Goal: Find specific page/section: Find specific page/section

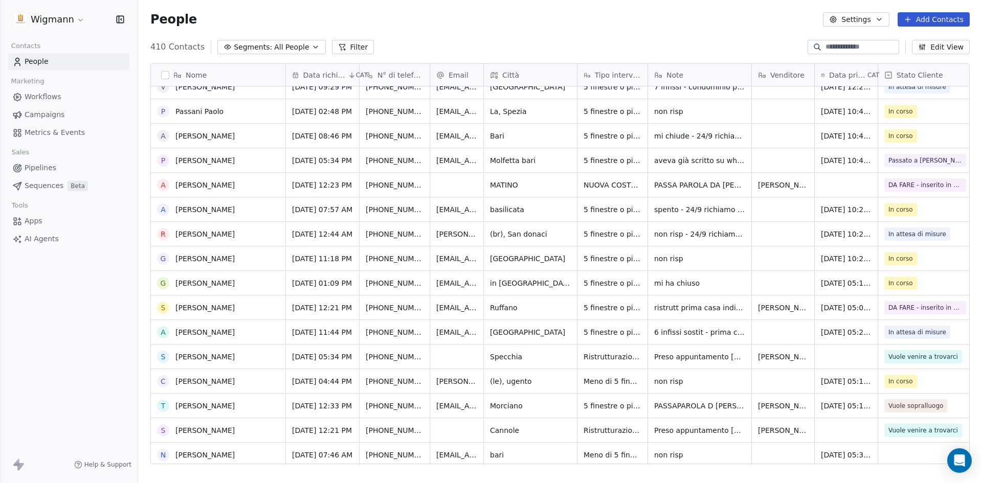
scroll to position [307, 0]
click at [353, 50] on button "Filter" at bounding box center [353, 47] width 42 height 14
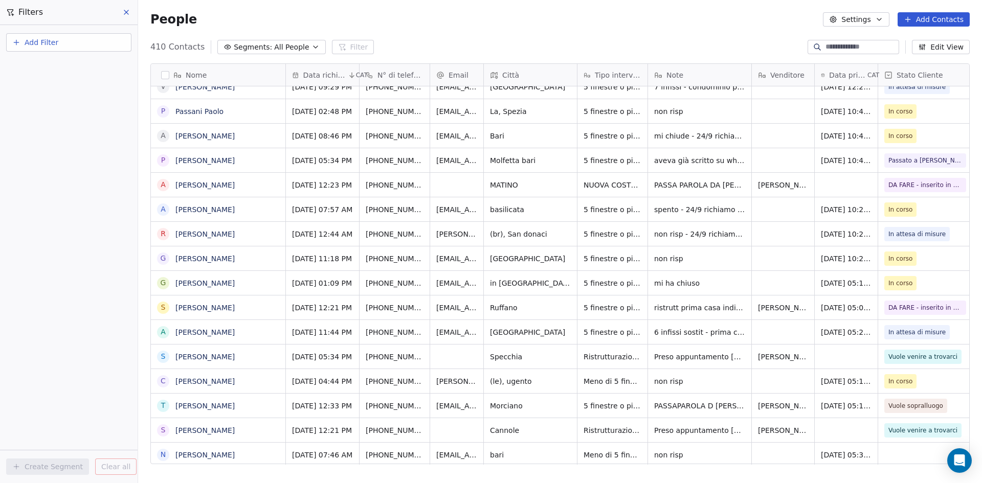
click at [64, 35] on button "Add Filter" at bounding box center [68, 42] width 125 height 18
click at [62, 65] on span "Contact properties" at bounding box center [50, 66] width 66 height 11
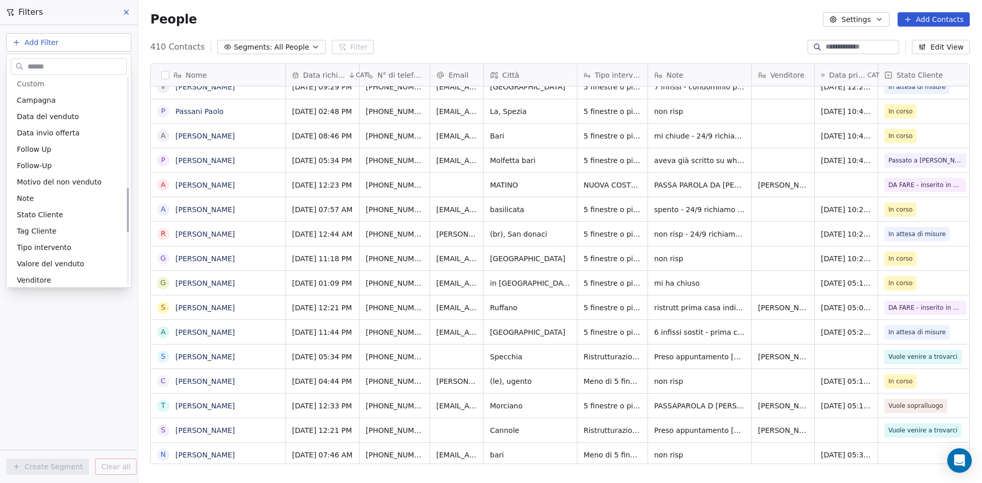
scroll to position [563, 0]
click at [81, 234] on div "Venditore" at bounding box center [69, 230] width 104 height 10
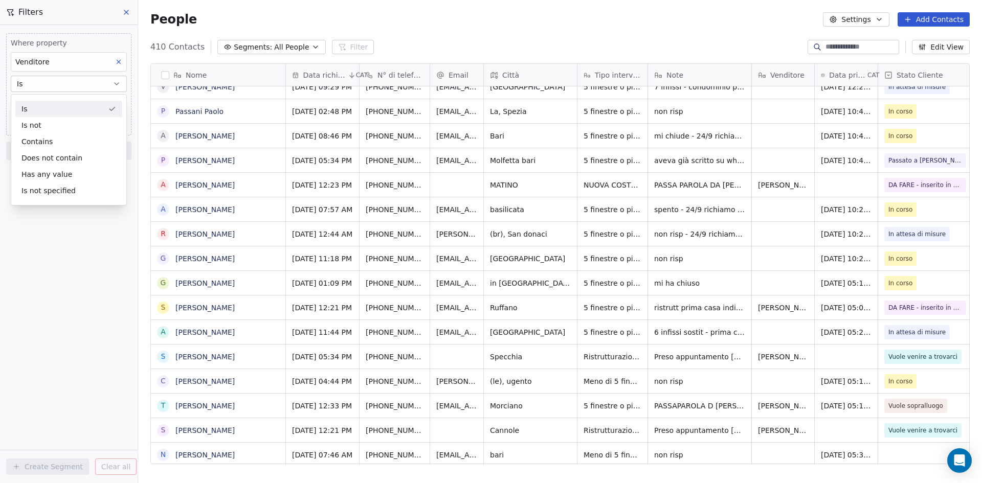
click at [72, 109] on div "Is" at bounding box center [68, 109] width 107 height 16
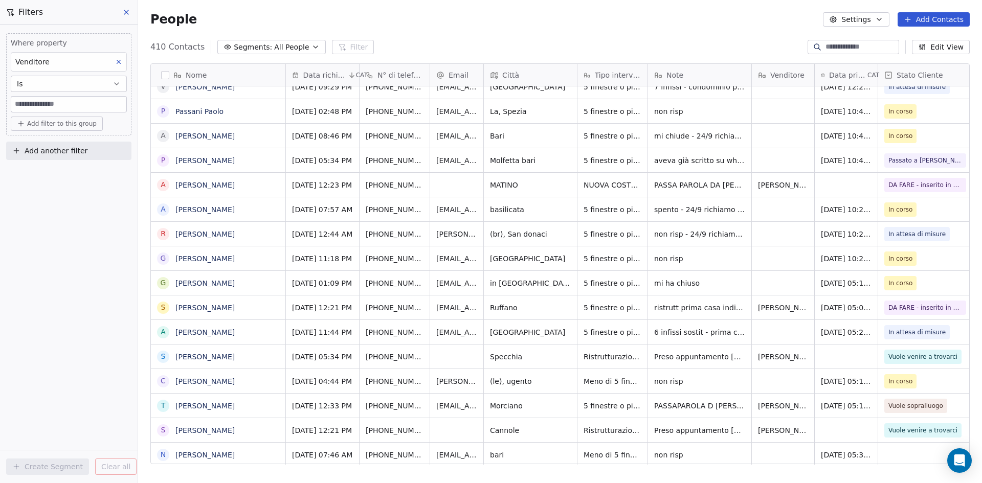
click at [69, 105] on input at bounding box center [68, 104] width 115 height 15
type input "*********"
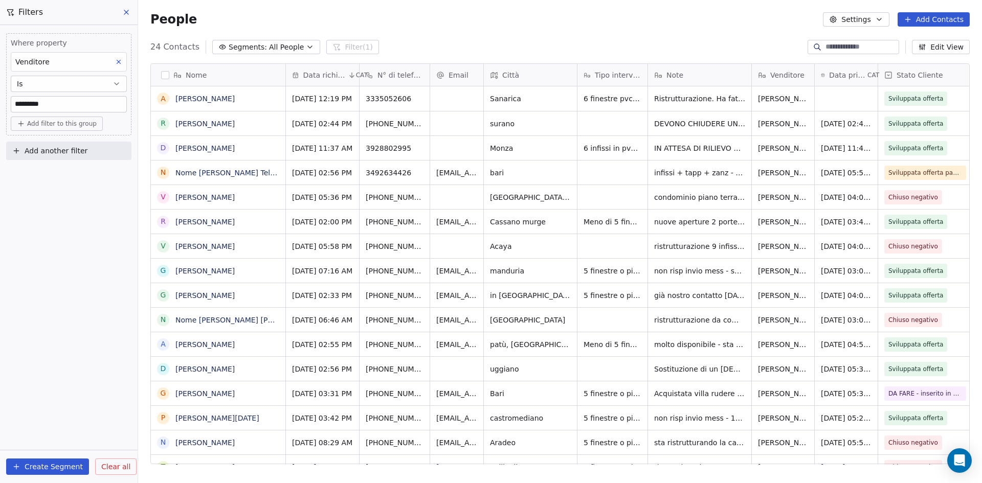
scroll to position [417, 836]
click at [738, 6] on div "People Settings Add Contacts" at bounding box center [560, 19] width 844 height 39
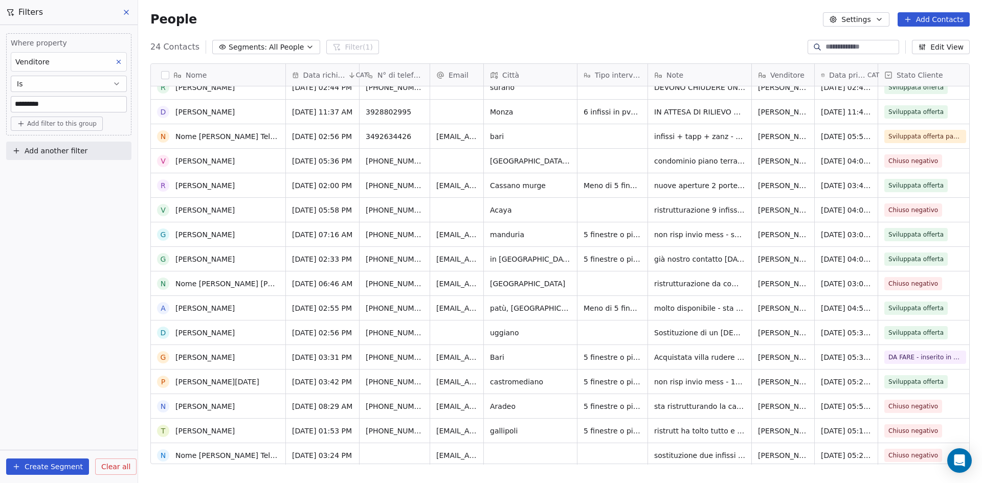
scroll to position [0, 0]
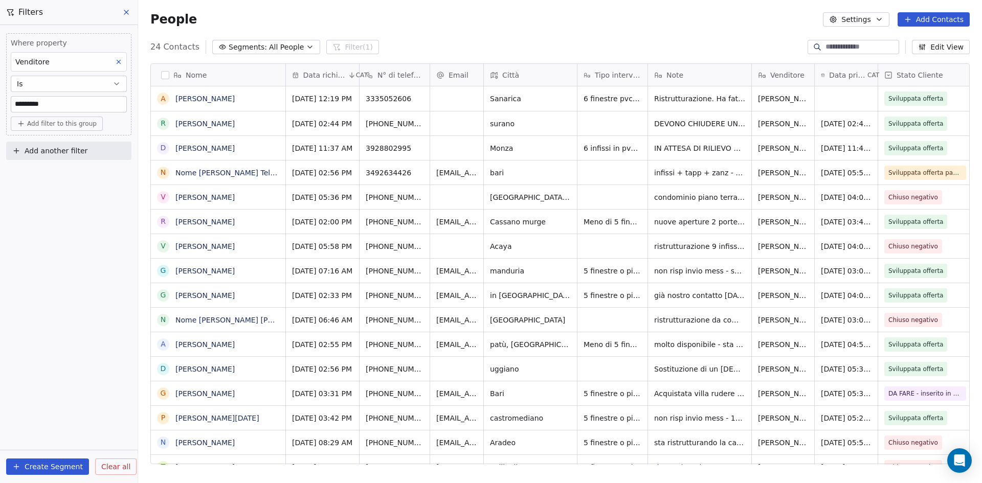
click at [119, 466] on span "Clear all" at bounding box center [115, 467] width 29 height 11
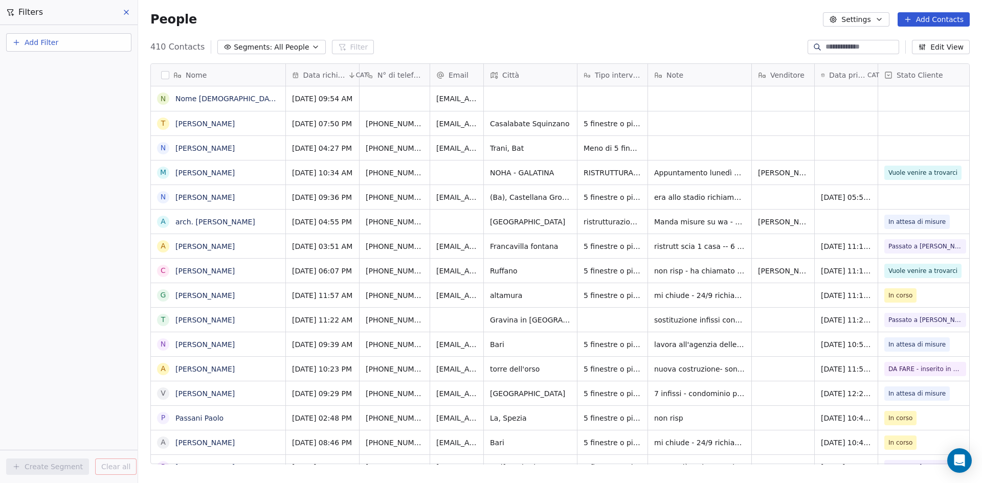
scroll to position [417, 836]
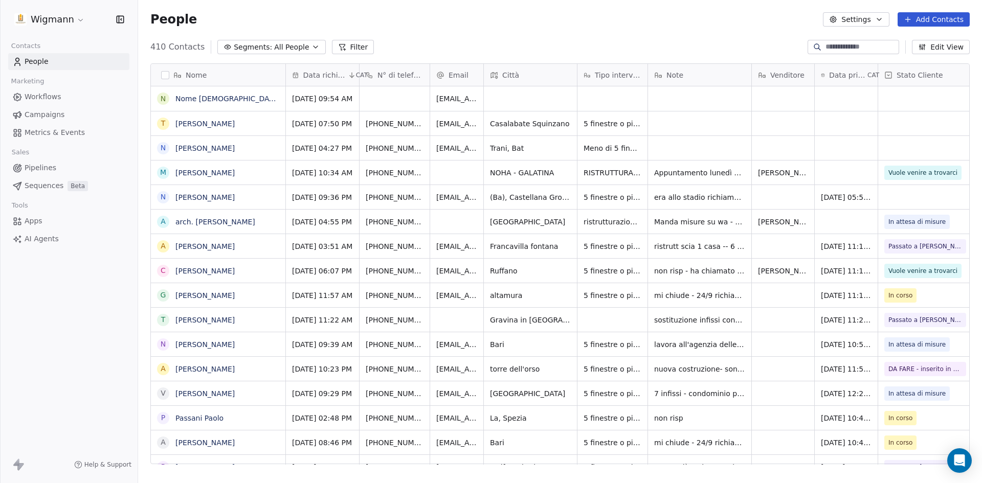
scroll to position [417, 836]
click at [685, 16] on div "People Settings Add Contacts" at bounding box center [559, 19] width 819 height 14
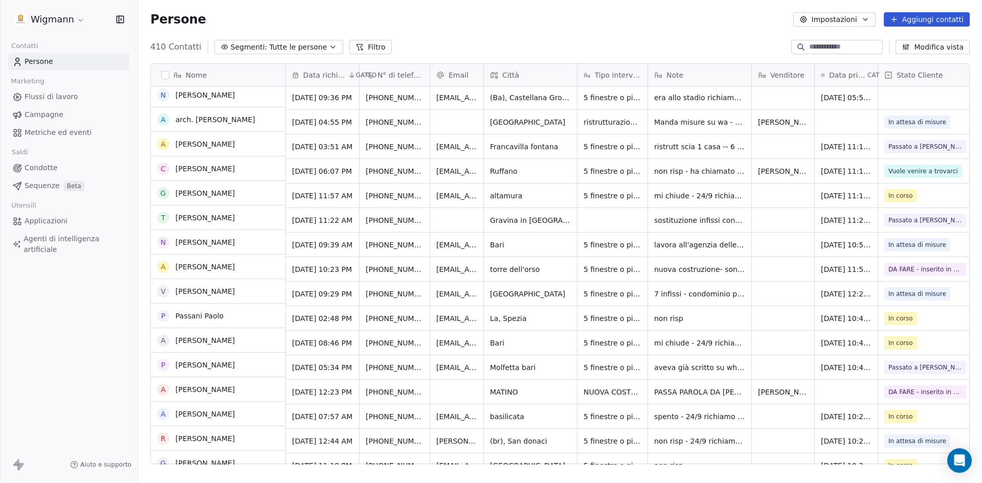
scroll to position [102, 0]
